Goal: Task Accomplishment & Management: Use online tool/utility

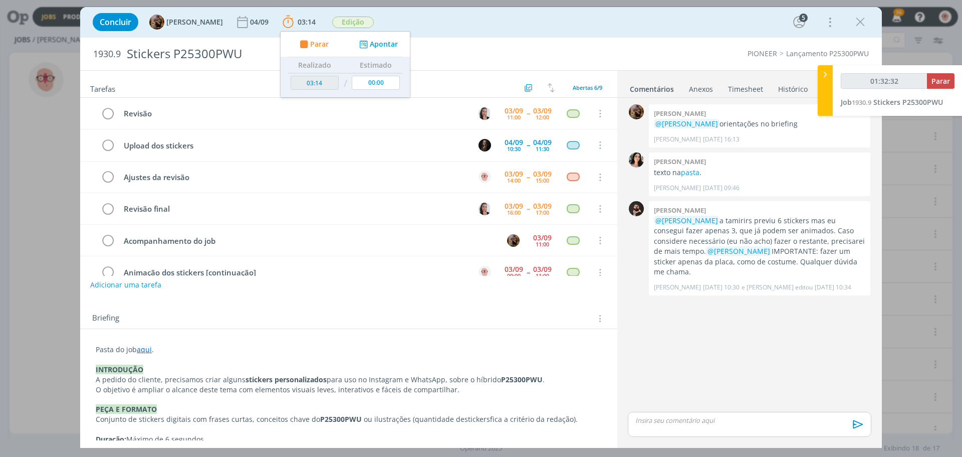
scroll to position [21, 0]
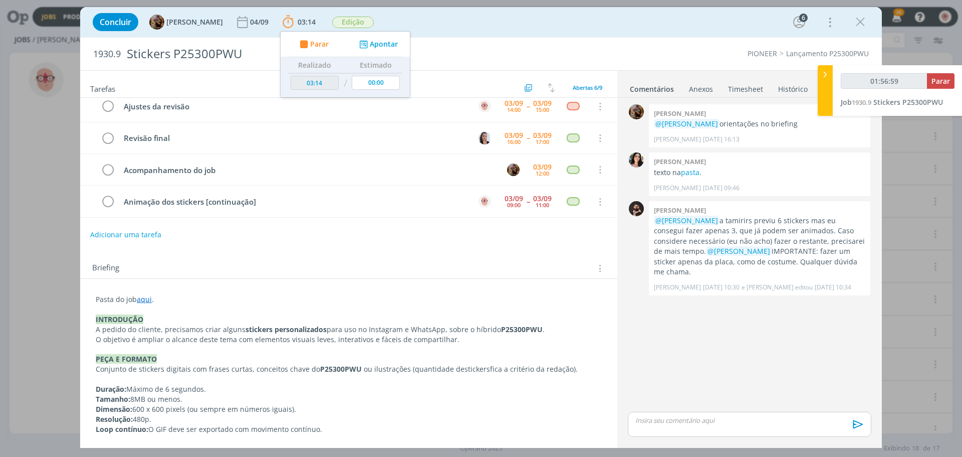
type input "01:57:34"
click at [951, 75] on button "Parar" at bounding box center [941, 81] width 28 height 16
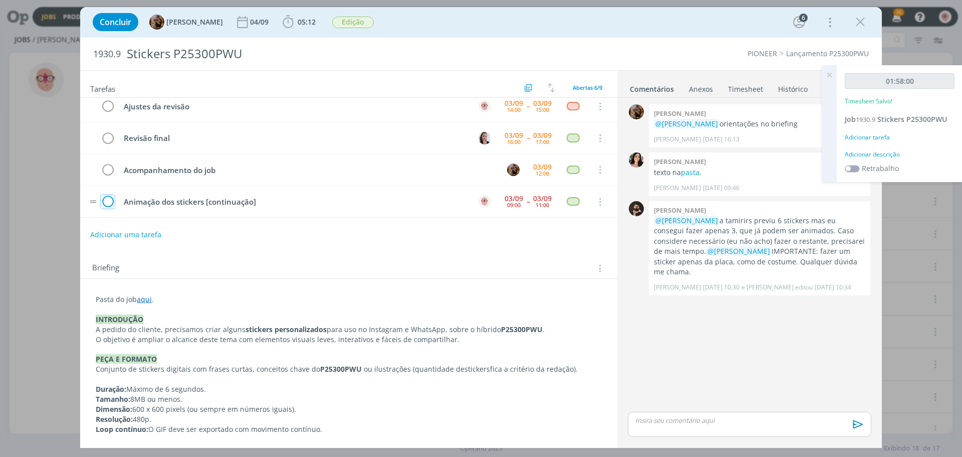
click at [109, 206] on icon "dialog" at bounding box center [108, 201] width 14 height 15
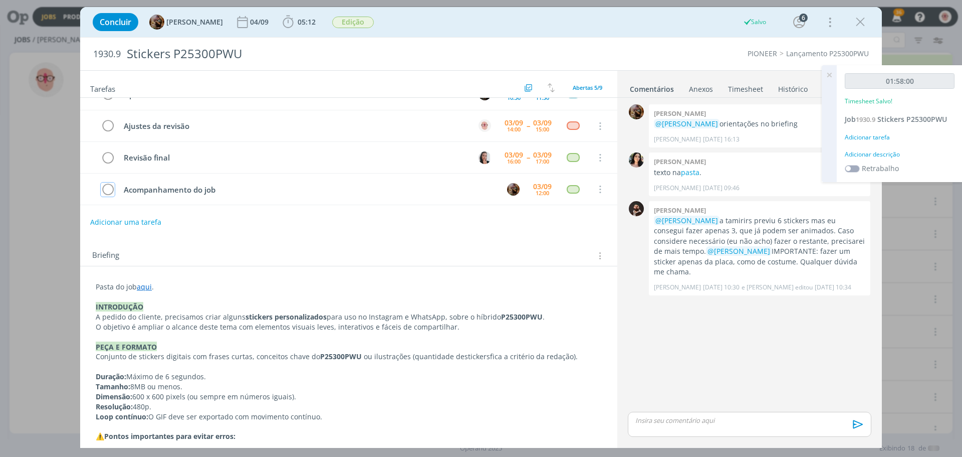
scroll to position [71, 0]
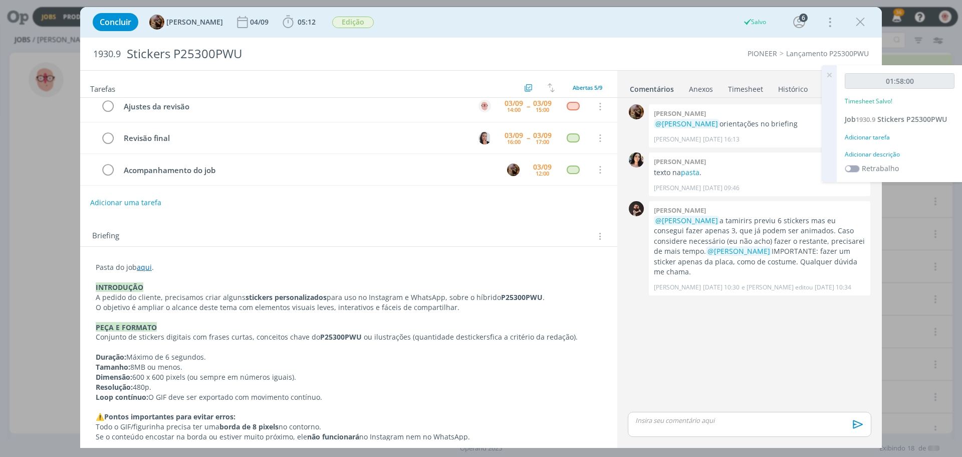
click at [711, 419] on p "dialog" at bounding box center [750, 419] width 228 height 9
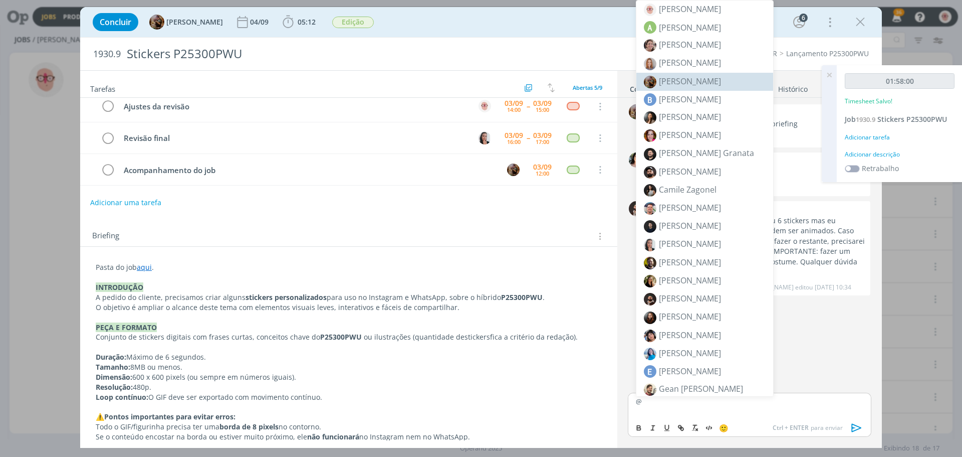
click at [695, 76] on span "[PERSON_NAME]" at bounding box center [690, 81] width 62 height 11
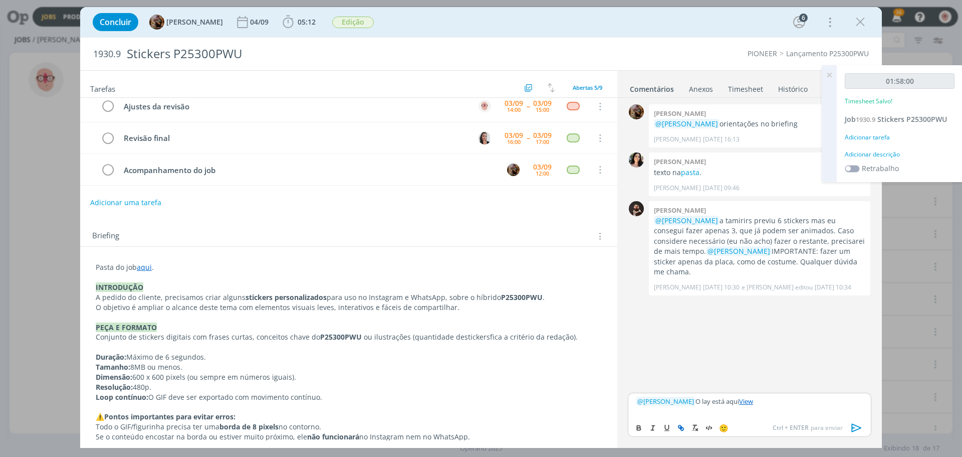
click at [852, 425] on icon "dialog" at bounding box center [857, 427] width 10 height 9
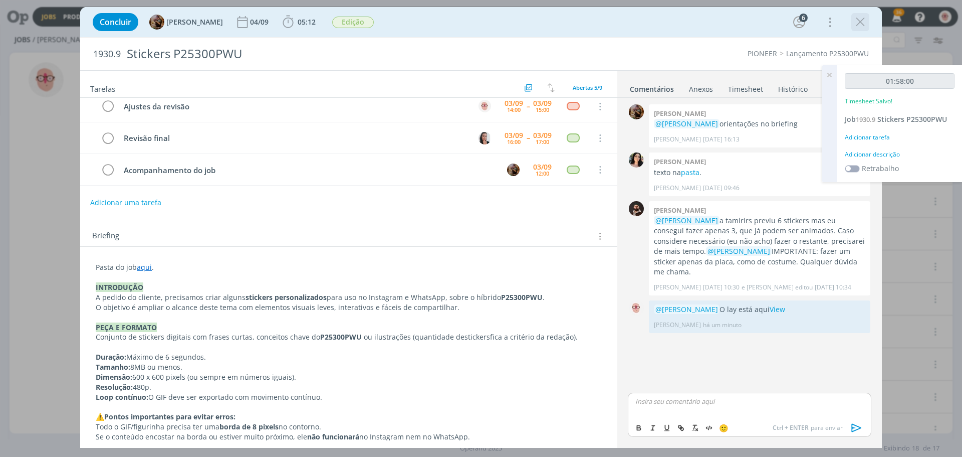
click at [865, 24] on icon "dialog" at bounding box center [860, 22] width 15 height 15
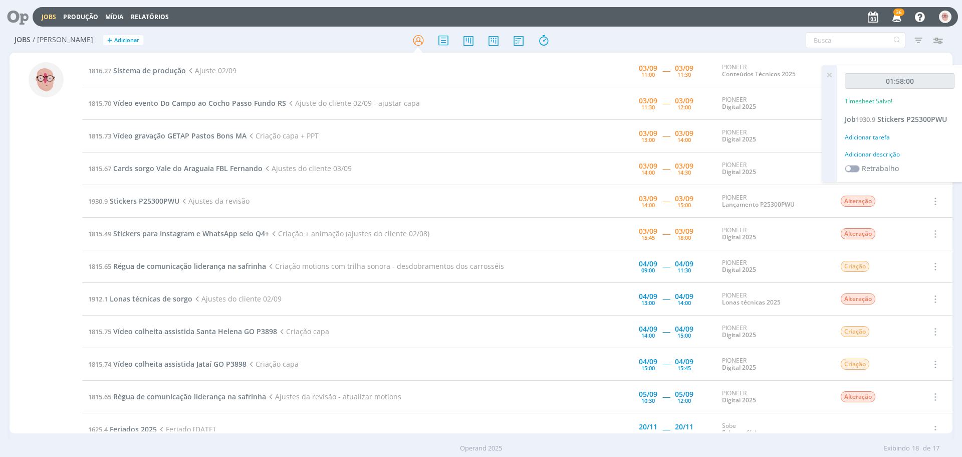
click at [152, 72] on span "Sistema de produção" at bounding box center [149, 71] width 73 height 10
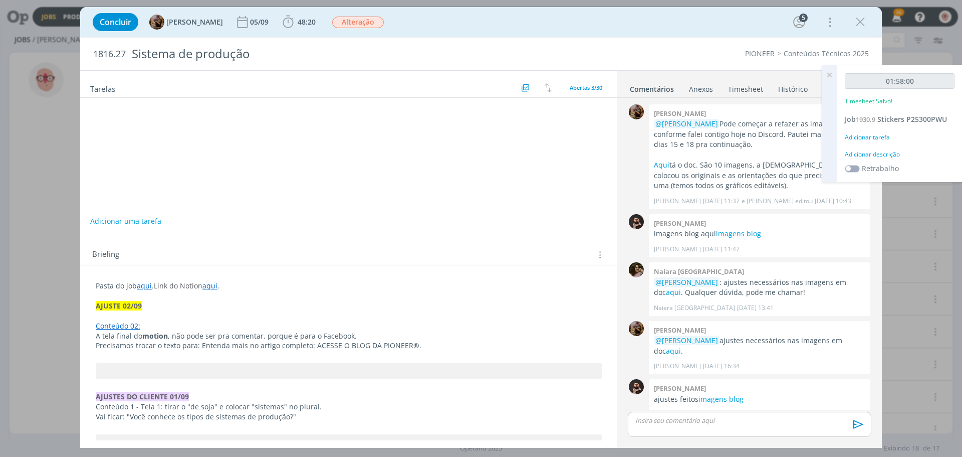
scroll to position [990, 0]
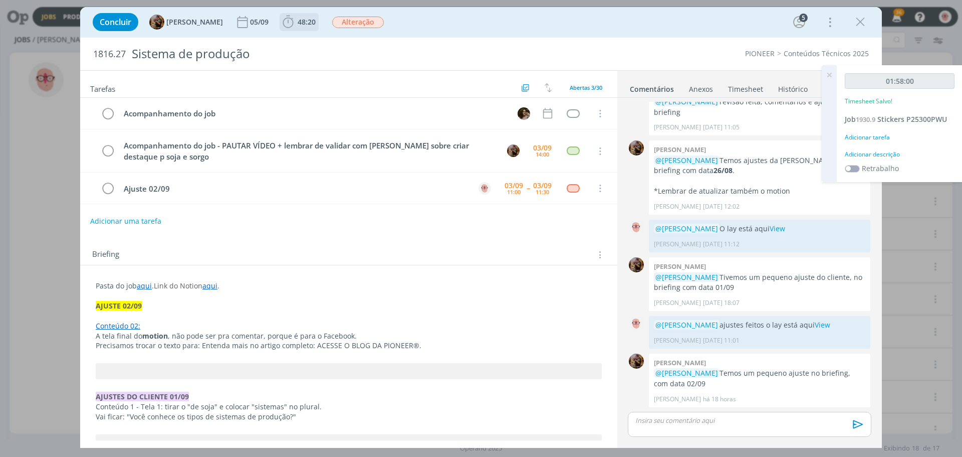
click at [293, 25] on icon "dialog" at bounding box center [288, 22] width 15 height 15
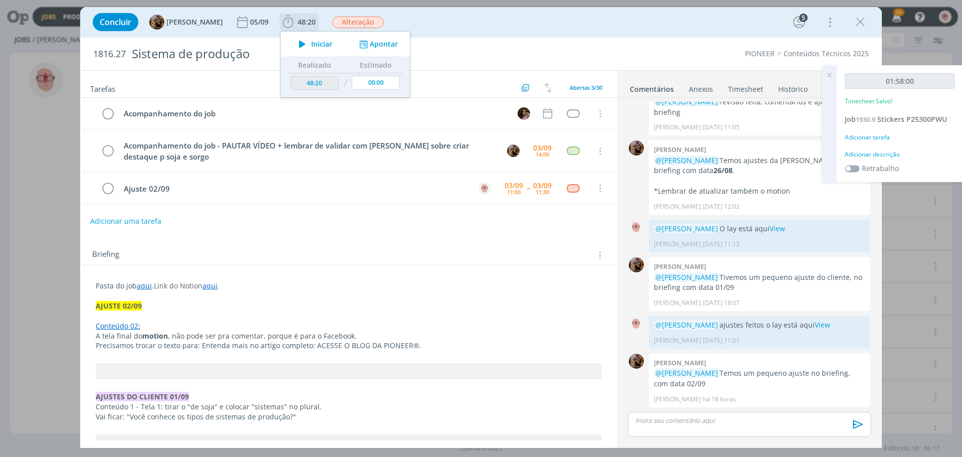
click at [306, 45] on icon "dialog" at bounding box center [303, 44] width 18 height 13
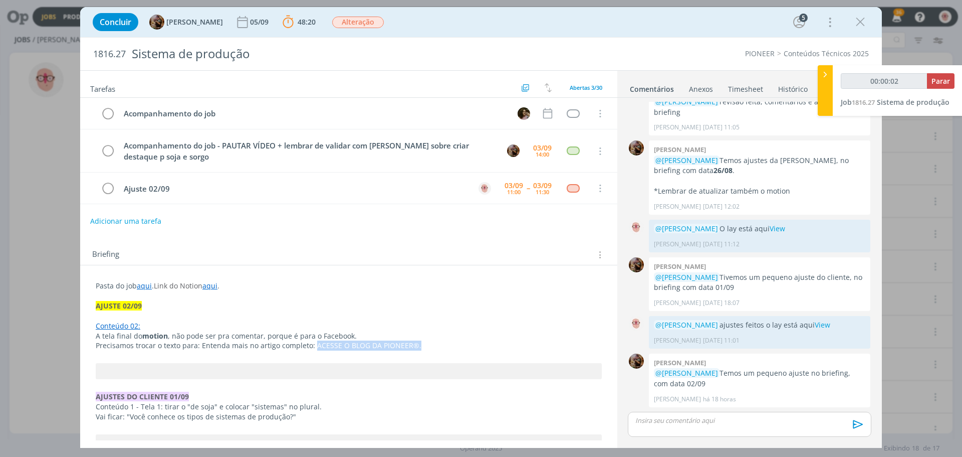
drag, startPoint x: 313, startPoint y: 342, endPoint x: 414, endPoint y: 344, distance: 100.7
click at [414, 344] on p "Precisamos trocar o texto para: Entenda mais no artigo completo: ACESSE O BLOG …" at bounding box center [349, 345] width 506 height 10
copy span "ACESSE O BLOG DA PIONEER®."
drag, startPoint x: 842, startPoint y: 323, endPoint x: 655, endPoint y: 327, distance: 186.5
click at [655, 327] on p "@[PERSON_NAME] ajustes feitos o lay está aqui View" at bounding box center [759, 325] width 211 height 10
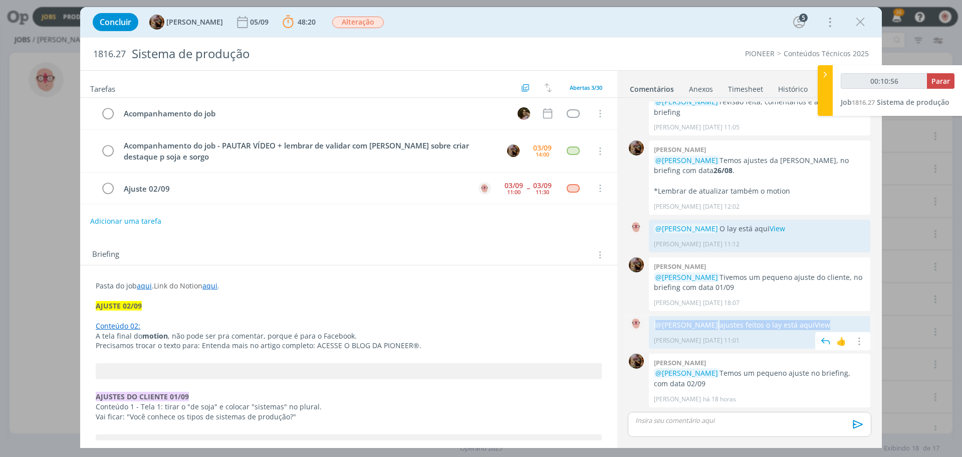
copy p "@[PERSON_NAME] ajustes feitos o lay está aqui View"
click at [666, 428] on div "dialog" at bounding box center [750, 423] width 244 height 25
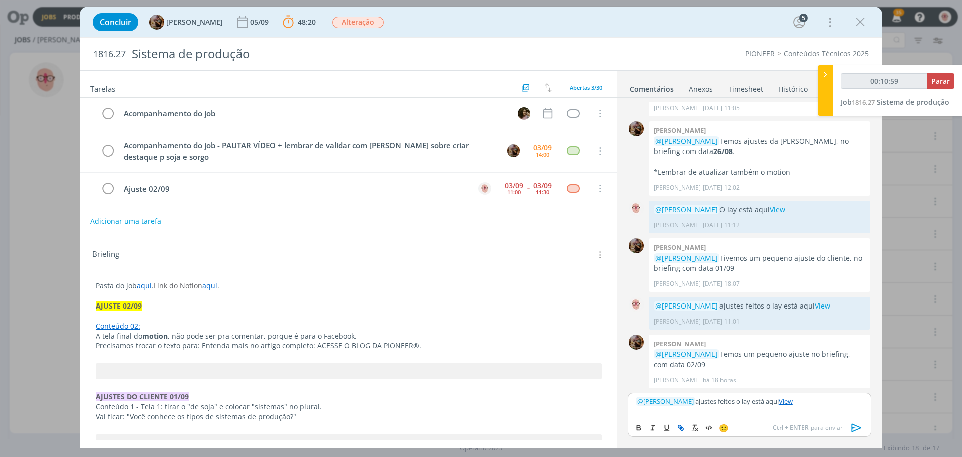
click at [859, 427] on icon "dialog" at bounding box center [856, 427] width 15 height 15
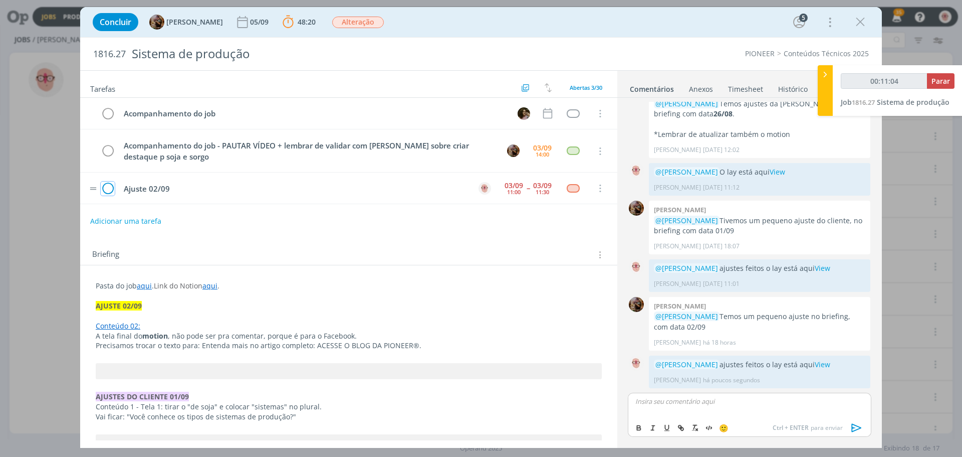
click at [106, 188] on icon "dialog" at bounding box center [108, 188] width 14 height 15
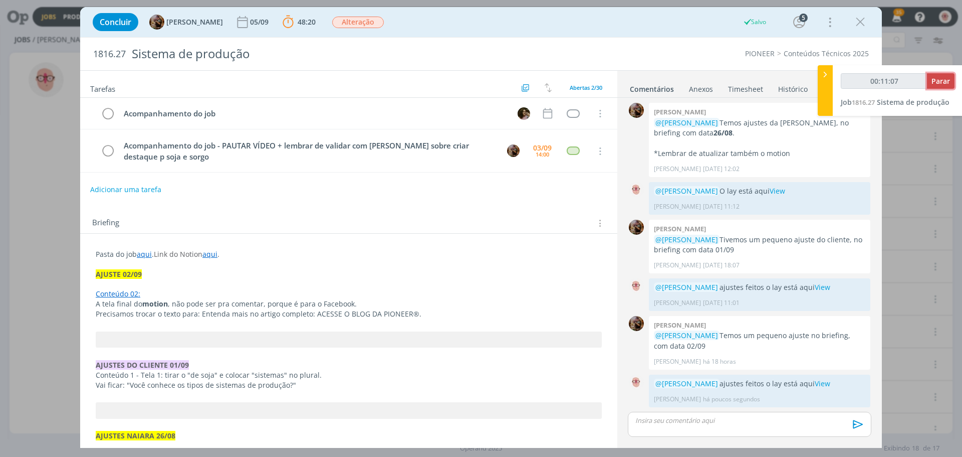
click at [944, 85] on span "Parar" at bounding box center [941, 81] width 19 height 10
type input "00:12:00"
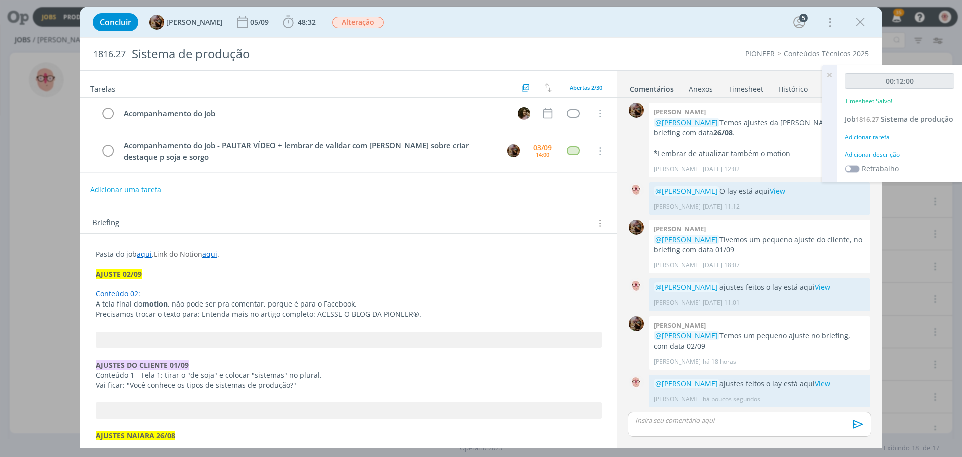
click at [872, 159] on div "Adicionar descrição" at bounding box center [900, 154] width 110 height 9
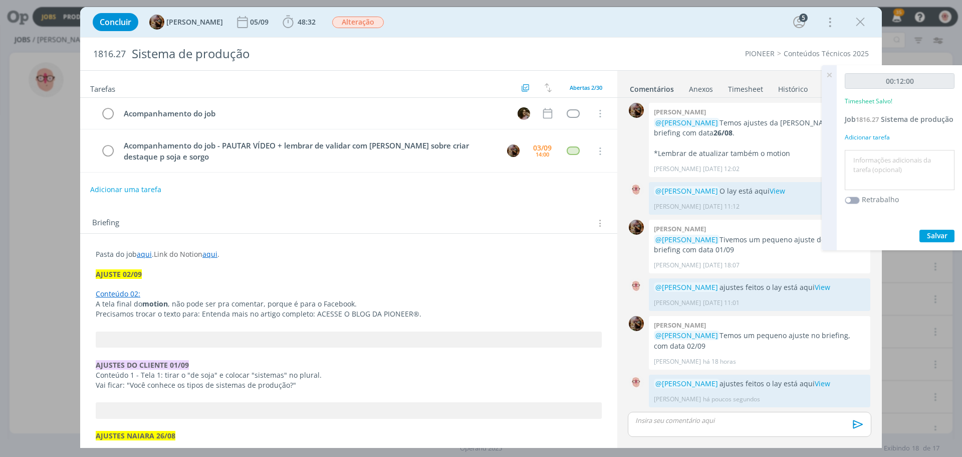
click at [872, 166] on textarea at bounding box center [899, 170] width 105 height 36
type textarea "Ajustes"
click at [938, 240] on span "Salvar" at bounding box center [937, 236] width 21 height 10
click at [829, 73] on icon at bounding box center [829, 75] width 18 height 20
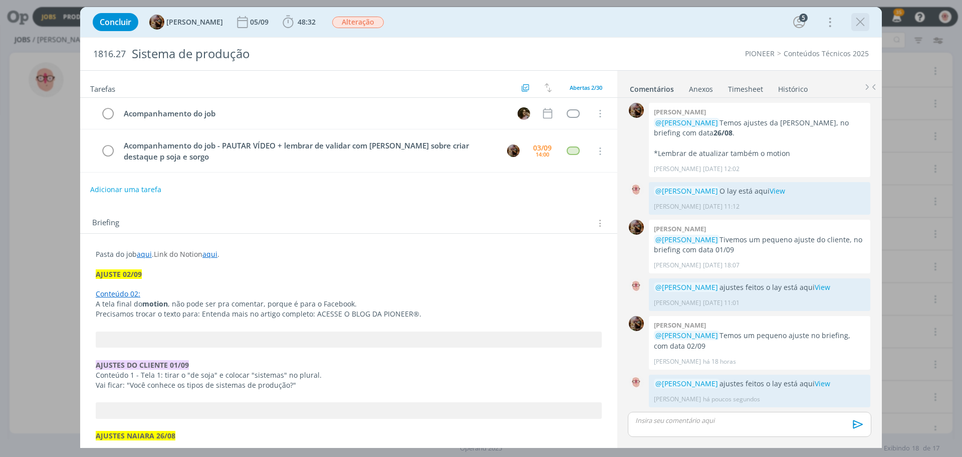
click at [860, 22] on icon "dialog" at bounding box center [860, 22] width 15 height 15
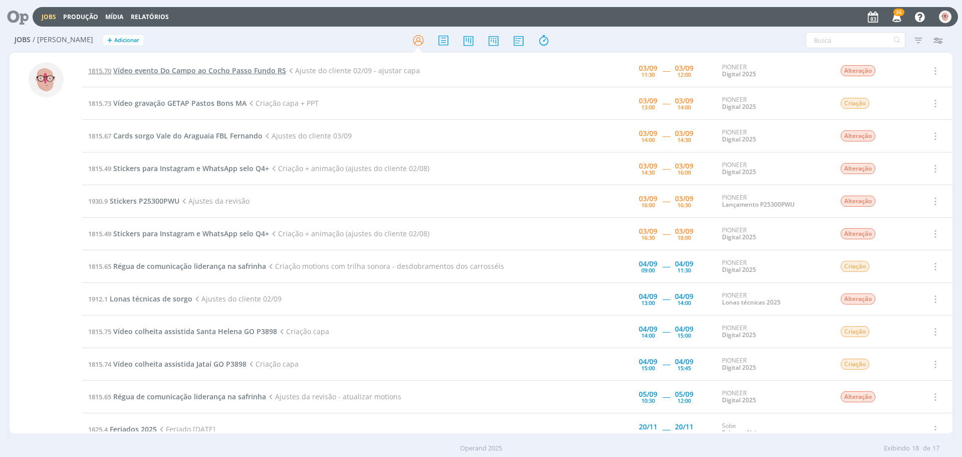
click at [191, 70] on span "Vídeo evento Do Campo ao Cocho Passo Fundo RS" at bounding box center [199, 71] width 173 height 10
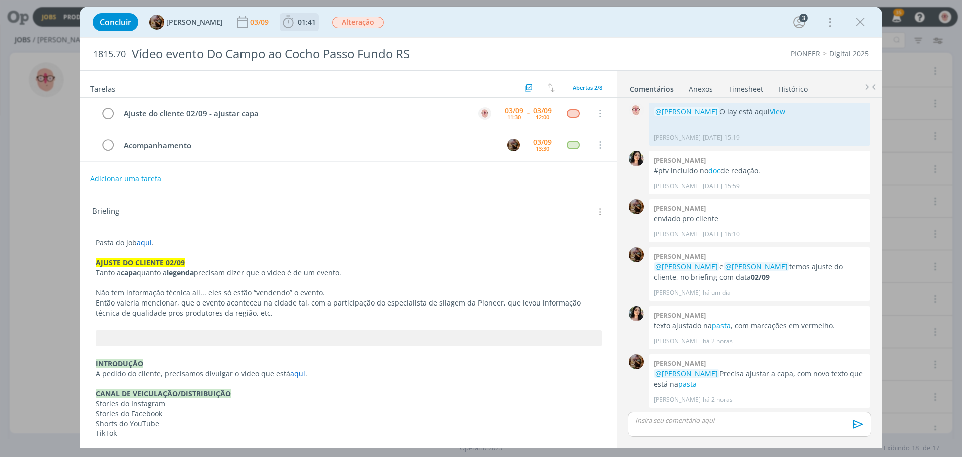
click at [296, 24] on icon "dialog" at bounding box center [288, 22] width 15 height 15
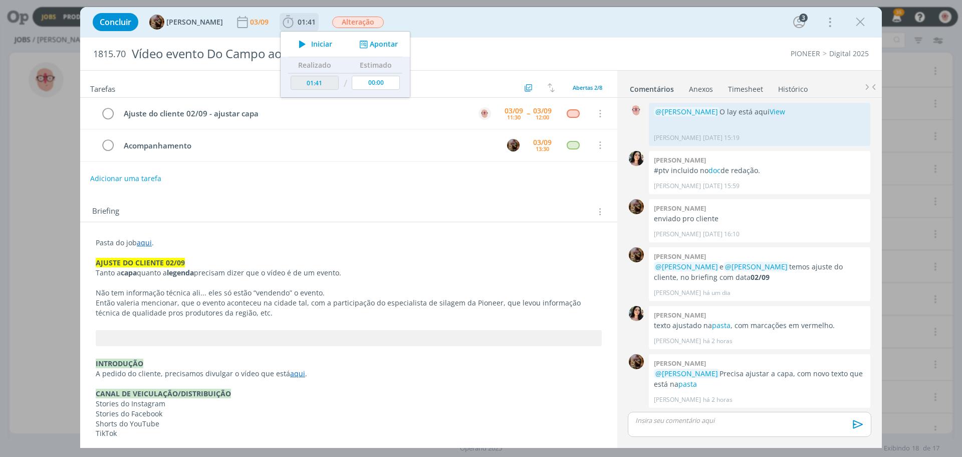
click at [309, 43] on icon "dialog" at bounding box center [303, 44] width 18 height 13
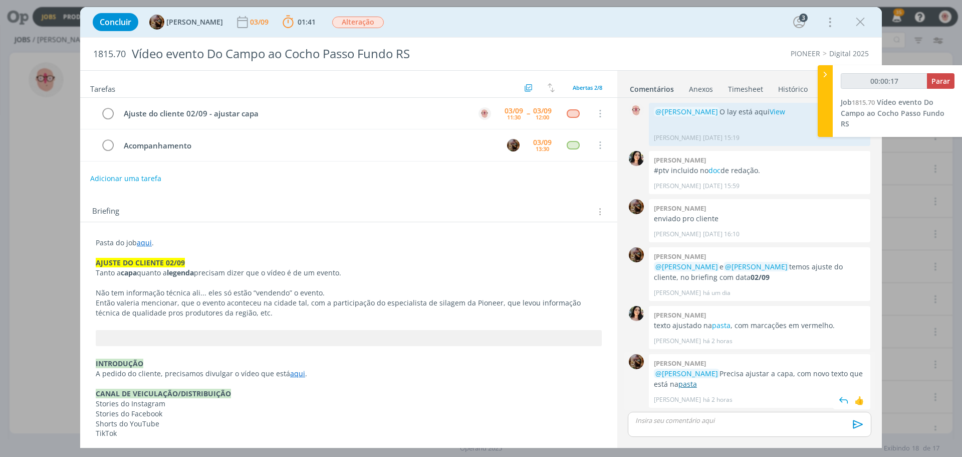
click at [697, 384] on link "pasta" at bounding box center [688, 384] width 19 height 10
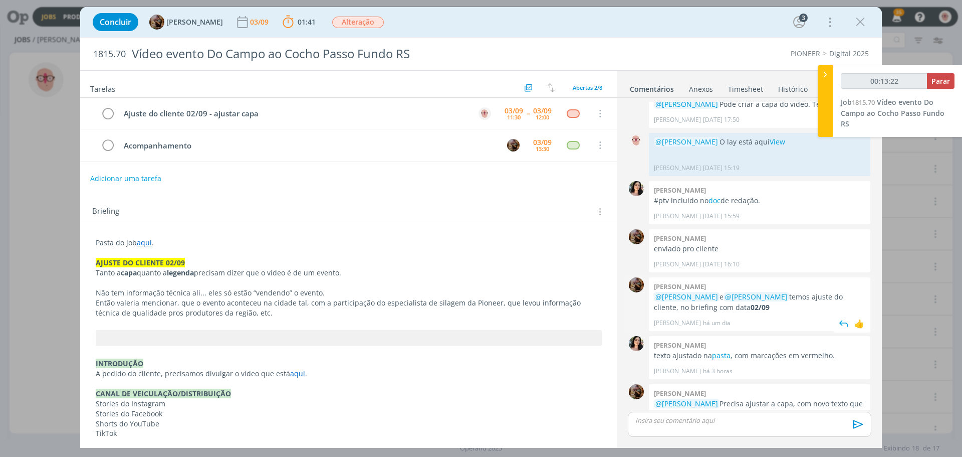
scroll to position [408, 0]
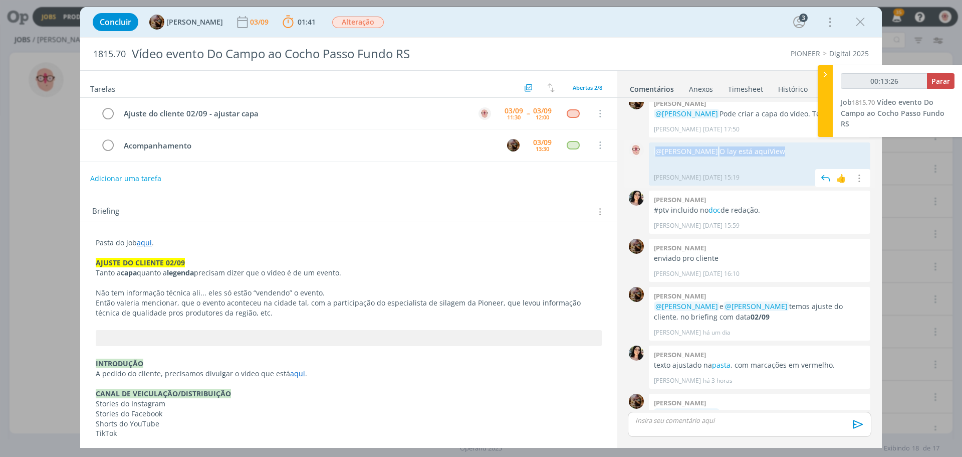
drag, startPoint x: 806, startPoint y: 158, endPoint x: 657, endPoint y: 165, distance: 148.5
click at [657, 156] on p "@[PERSON_NAME] O lay está aqui View" at bounding box center [759, 151] width 211 height 10
copy p "@[PERSON_NAME] O lay está aqui View"
click at [683, 428] on div "dialog" at bounding box center [750, 423] width 244 height 25
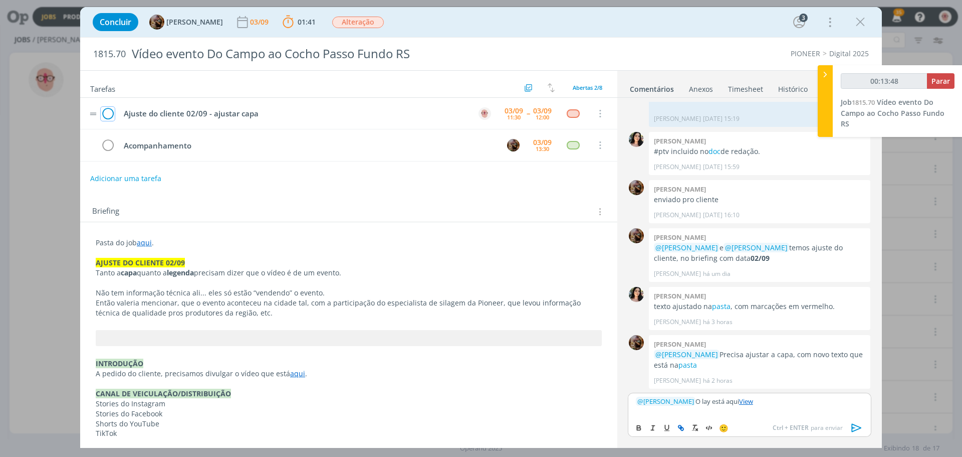
click at [108, 113] on icon "dialog" at bounding box center [108, 113] width 14 height 15
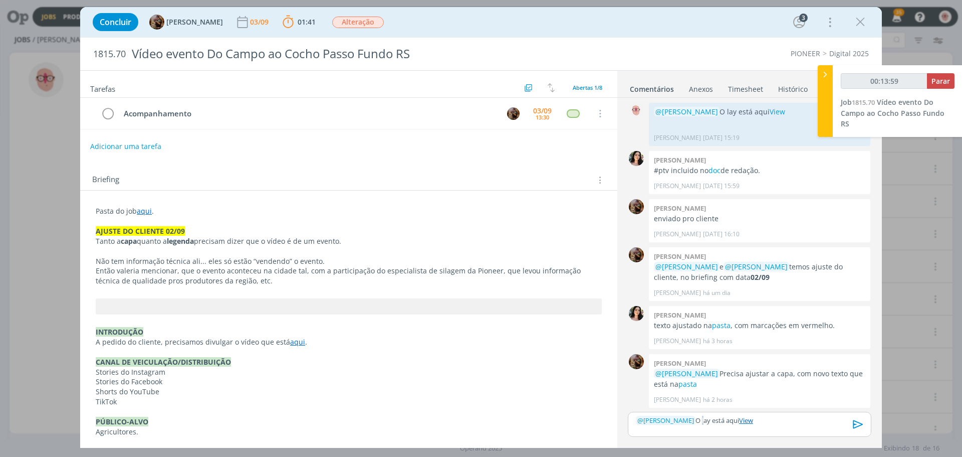
click at [707, 418] on p "﻿ @ [PERSON_NAME] ﻿ O lay está aqui View" at bounding box center [750, 419] width 228 height 9
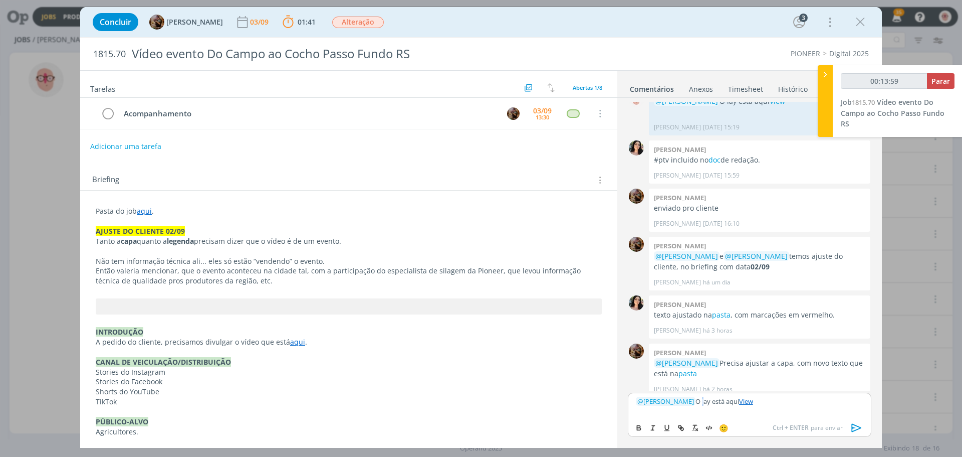
scroll to position [477, 0]
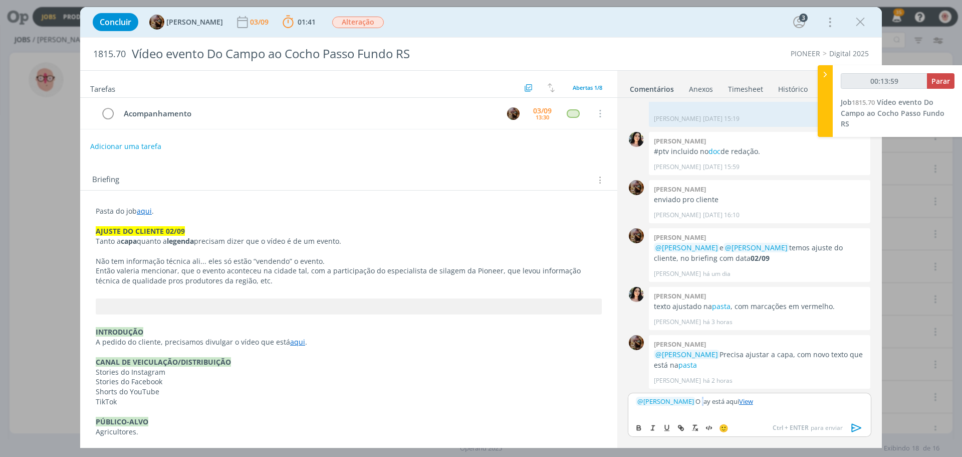
type input "00:14:00"
click at [858, 428] on icon "dialog" at bounding box center [857, 427] width 10 height 9
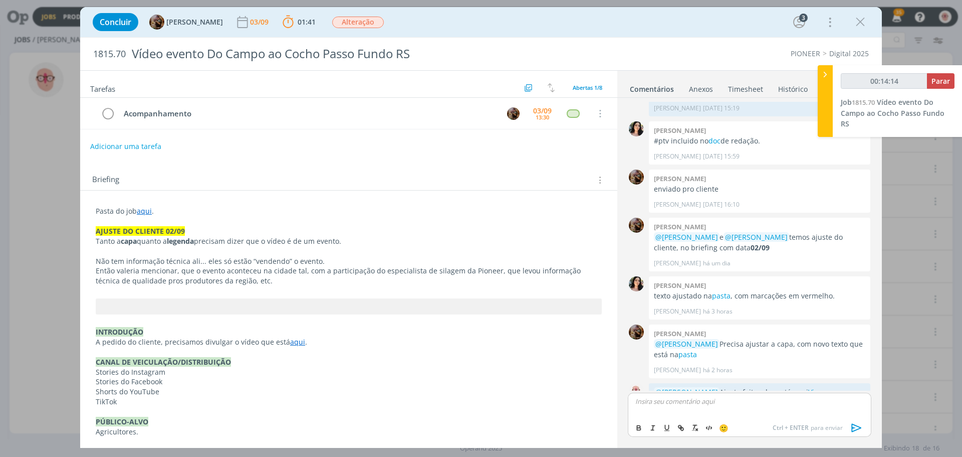
scroll to position [515, 0]
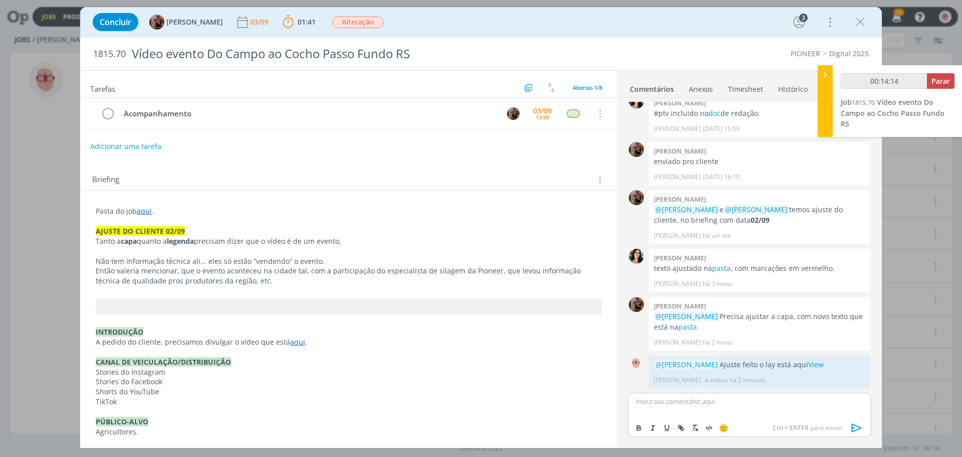
type input "00:14:15"
click at [938, 79] on span "Parar" at bounding box center [941, 81] width 19 height 10
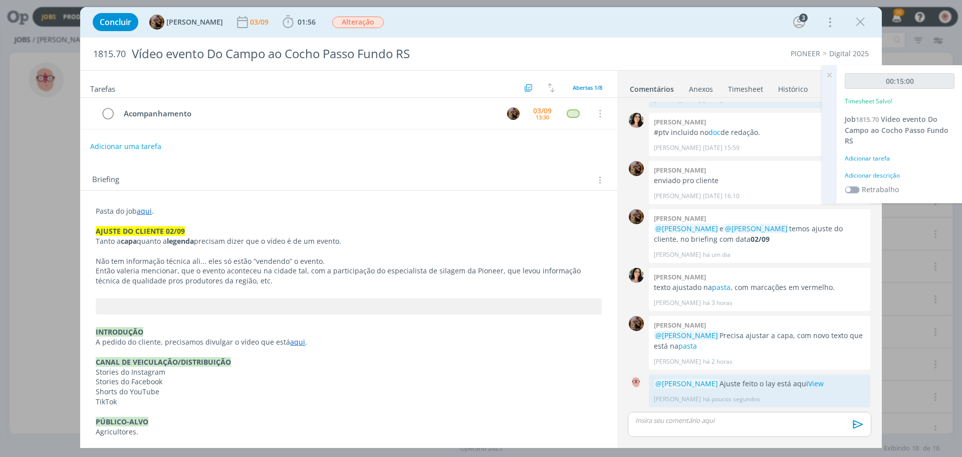
click at [880, 174] on div "Adicionar descrição" at bounding box center [900, 175] width 110 height 9
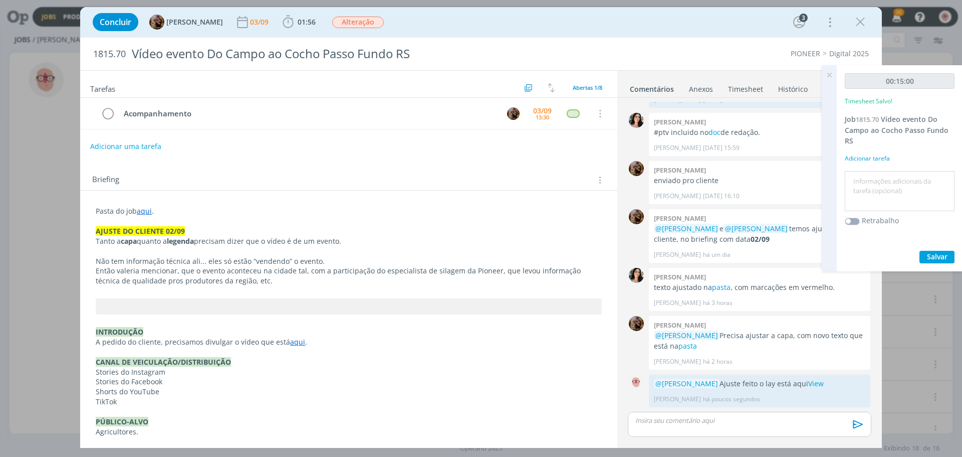
click at [880, 174] on textarea at bounding box center [899, 191] width 105 height 36
type textarea "ajustes"
click at [936, 259] on span "Salvar" at bounding box center [937, 257] width 21 height 10
